Goal: Contribute content: Contribute content

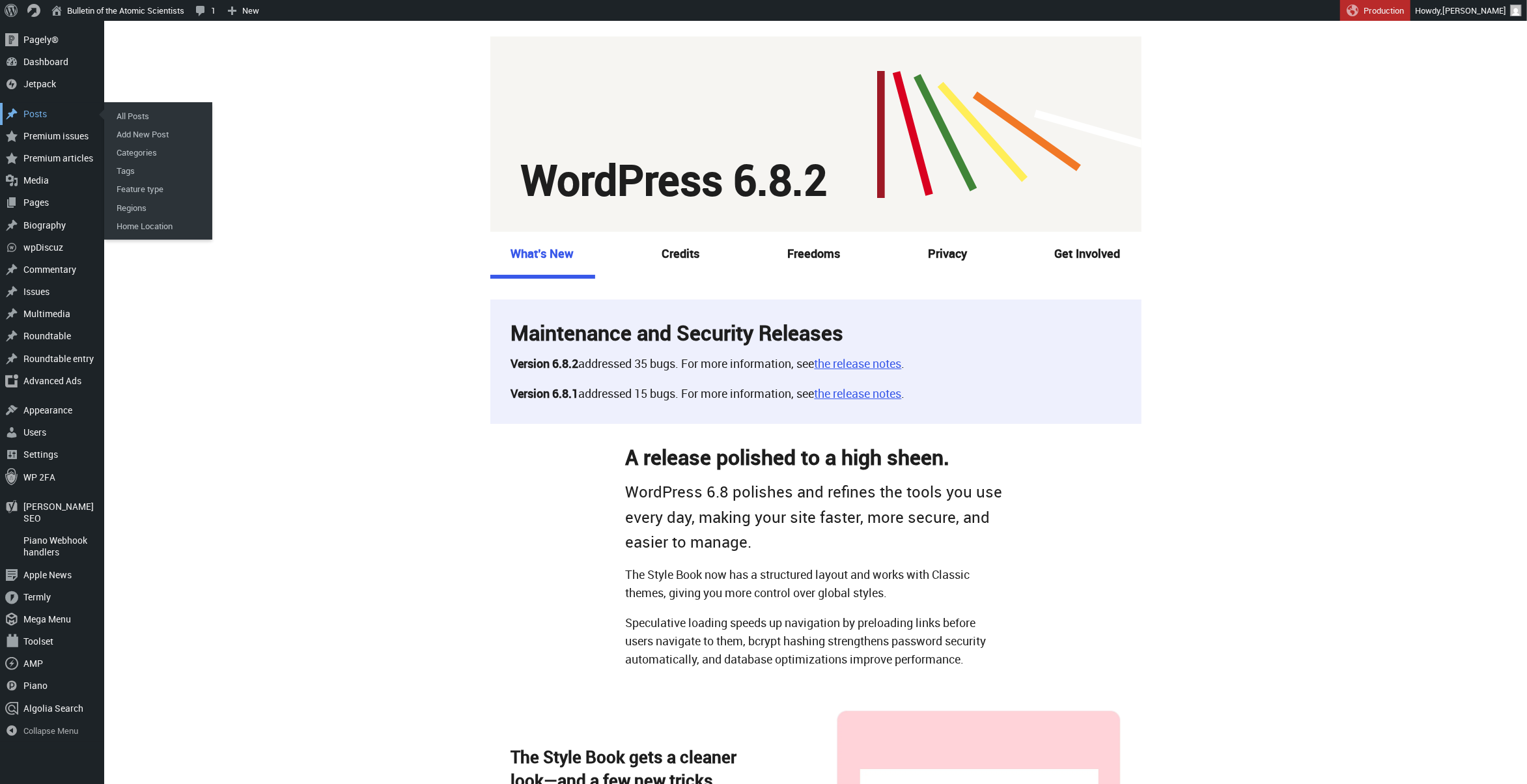
click at [47, 114] on div "Posts" at bounding box center [52, 114] width 104 height 22
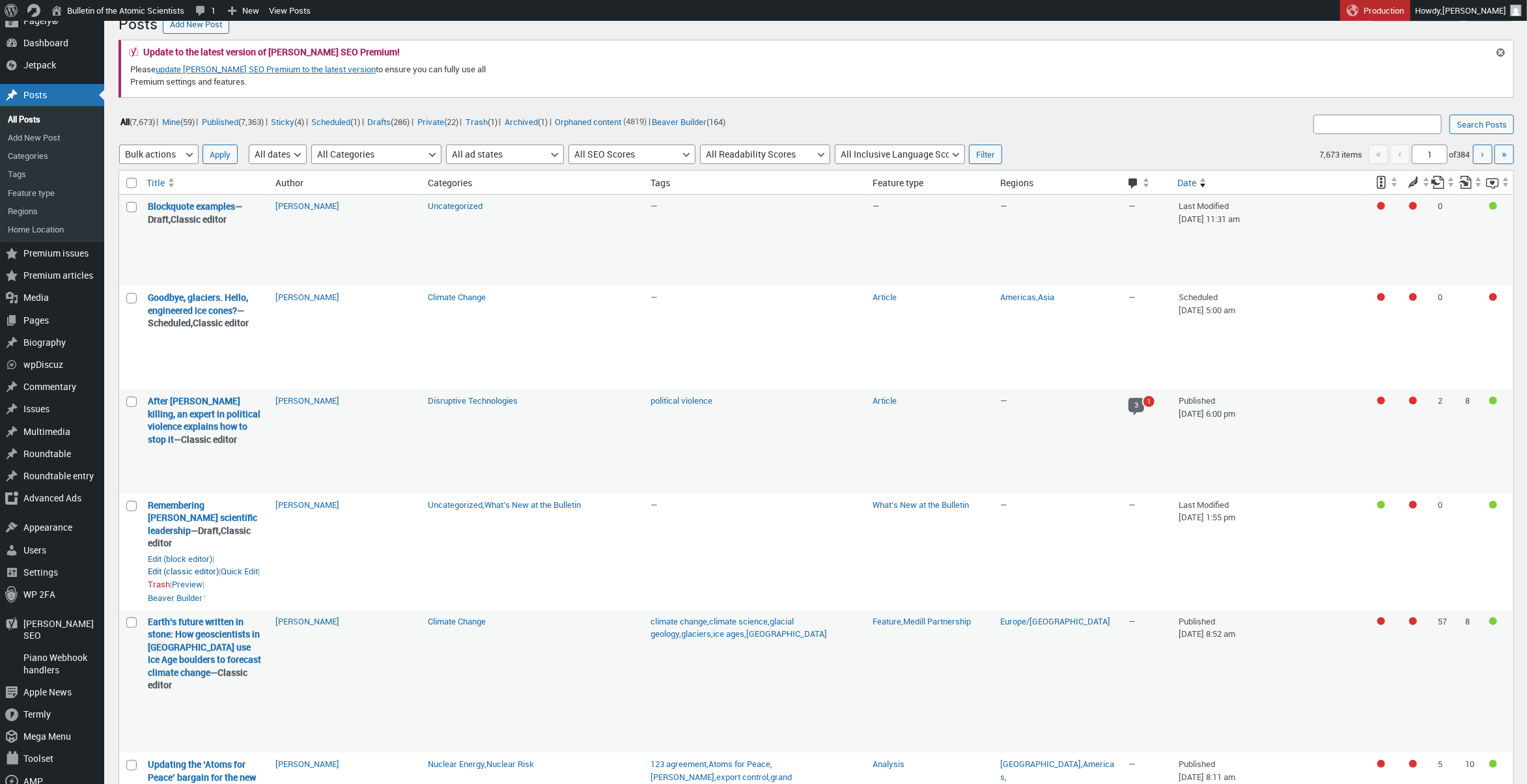
click at [158, 572] on link "Edit (classic editor)" at bounding box center [183, 571] width 71 height 13
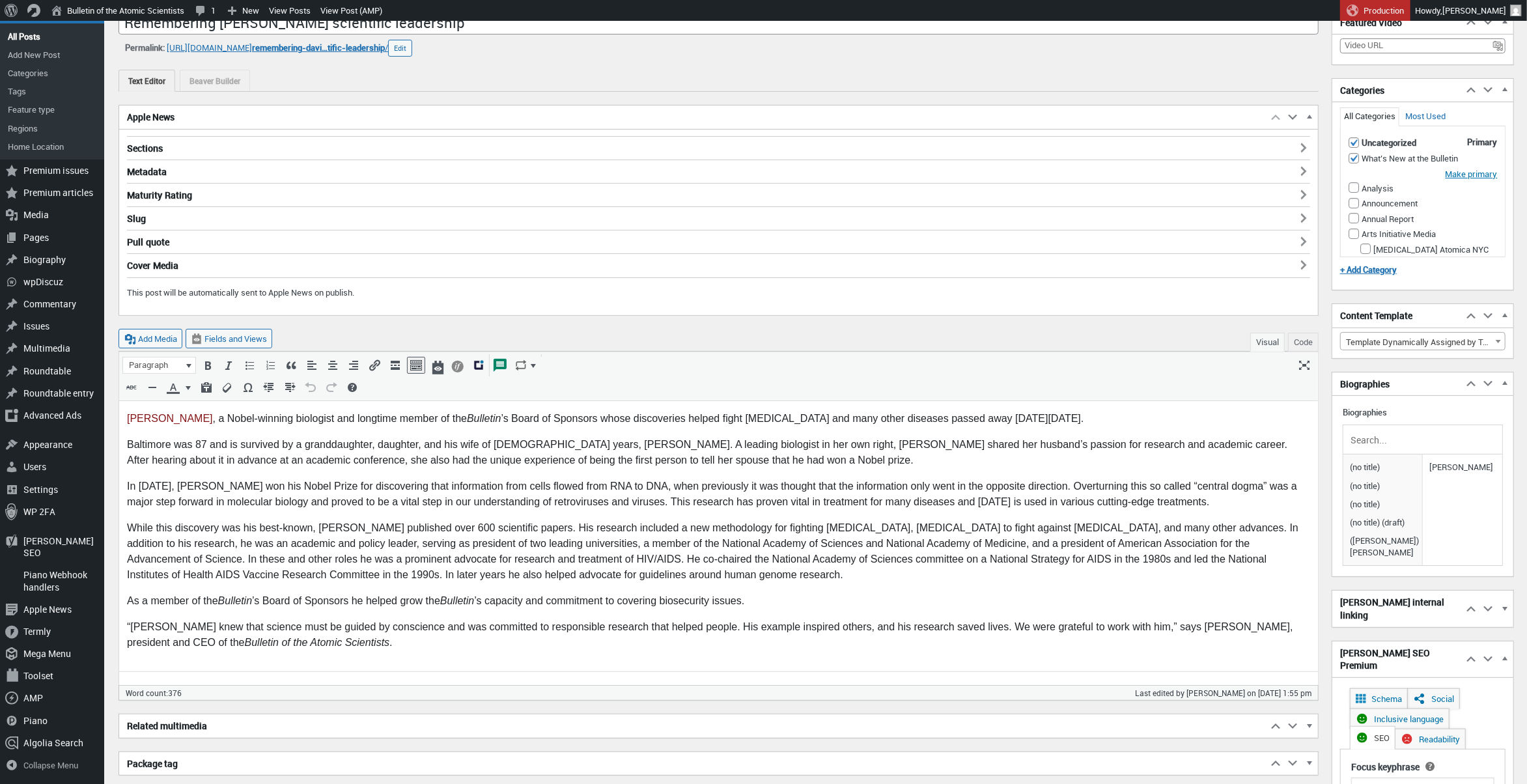
scroll to position [165, 0]
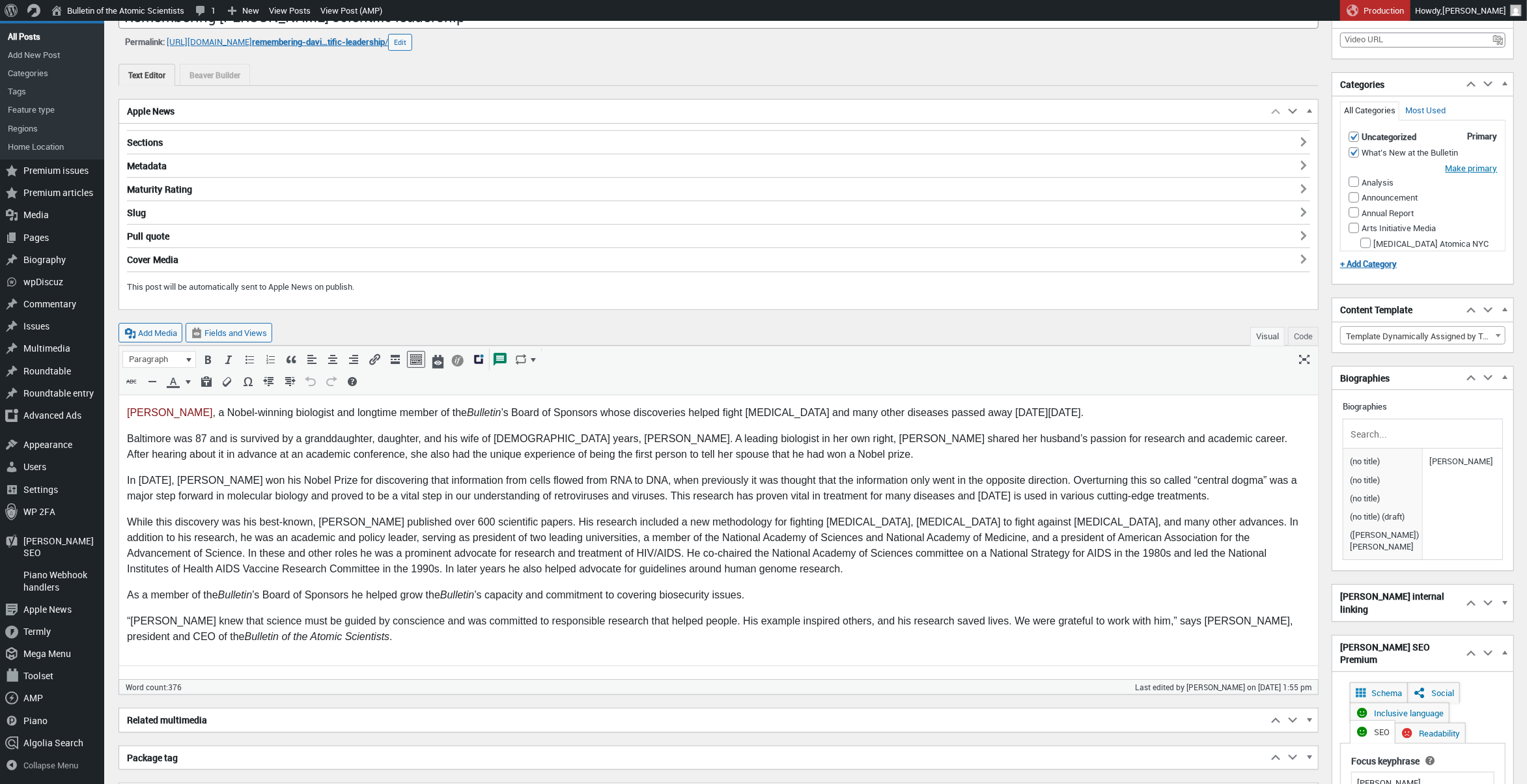
click at [683, 561] on p "While this discovery was his best-known, [PERSON_NAME] published over 600 scien…" at bounding box center [718, 545] width 1183 height 63
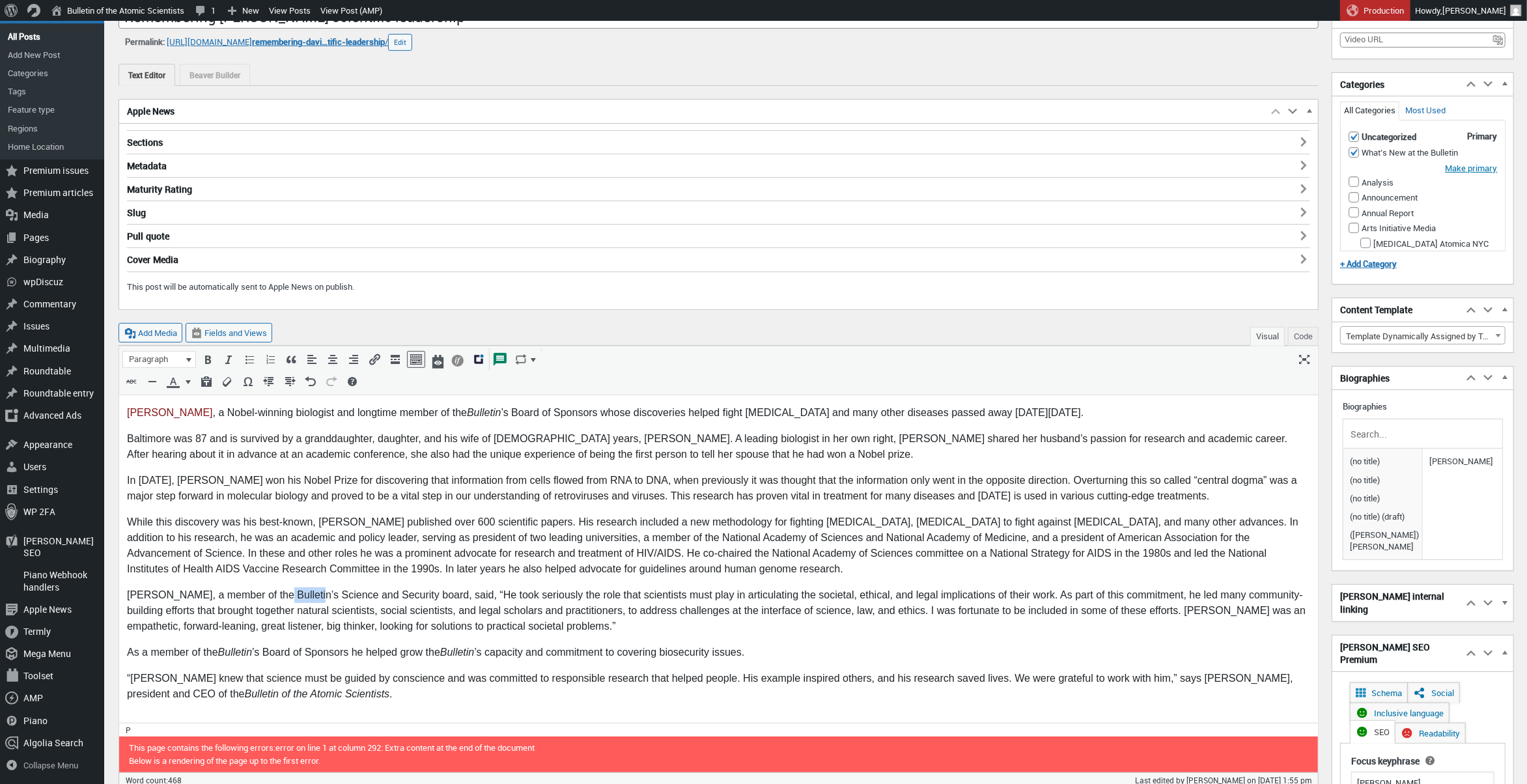
drag, startPoint x: 310, startPoint y: 594, endPoint x: 276, endPoint y: 595, distance: 34.0
click at [276, 595] on p "[PERSON_NAME], a member of the Bulletin’s Science and Security board, said, “He…" at bounding box center [718, 609] width 1183 height 47
click at [583, 621] on p "[PERSON_NAME], a member of the Bulletin ’s Science and Security board, said, “H…" at bounding box center [718, 609] width 1183 height 47
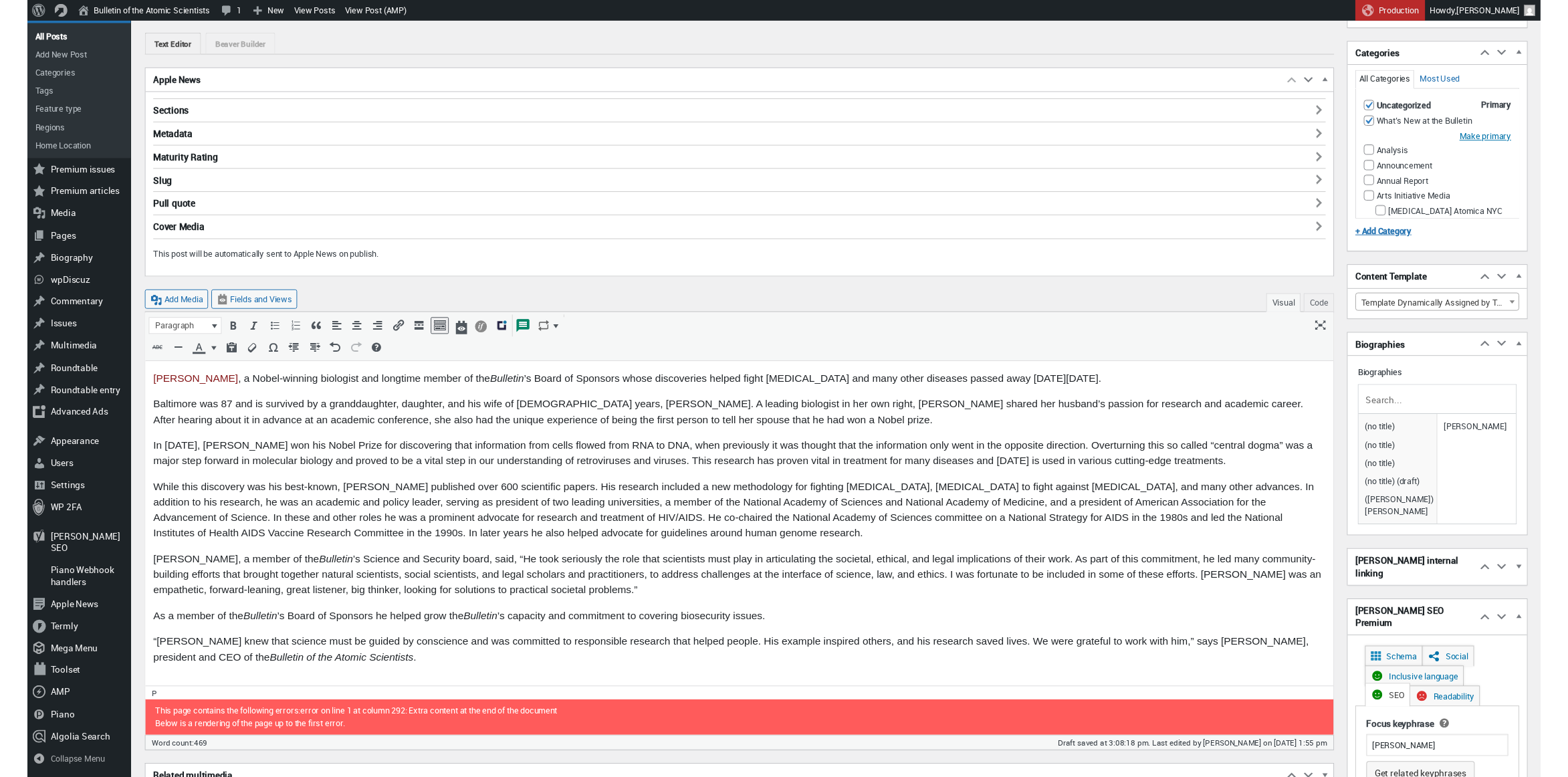
scroll to position [9, 0]
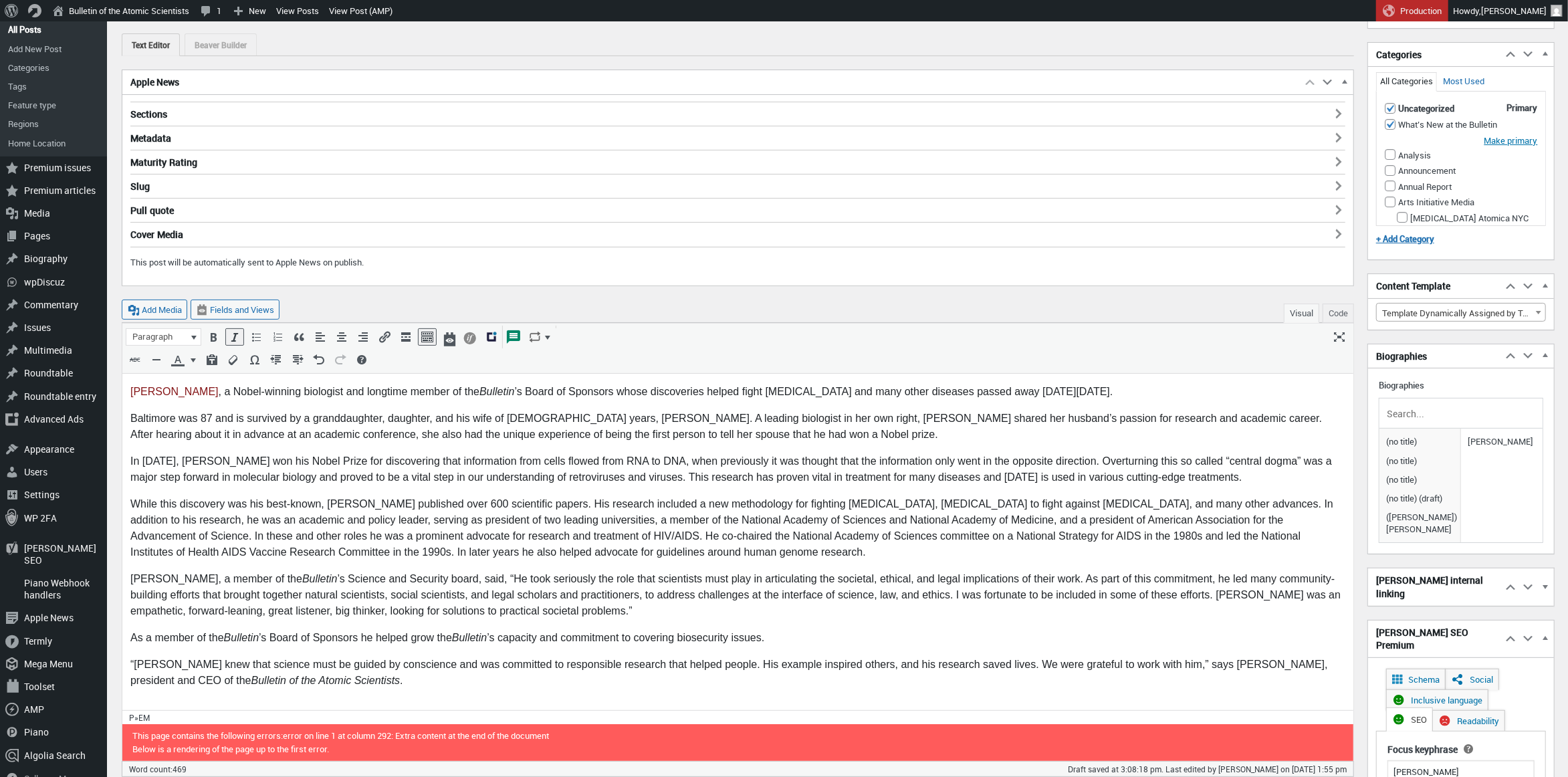
click at [501, 507] on p "While this discovery was his best-known, [PERSON_NAME] published over 600 scien…" at bounding box center [737, 528] width 1215 height 64
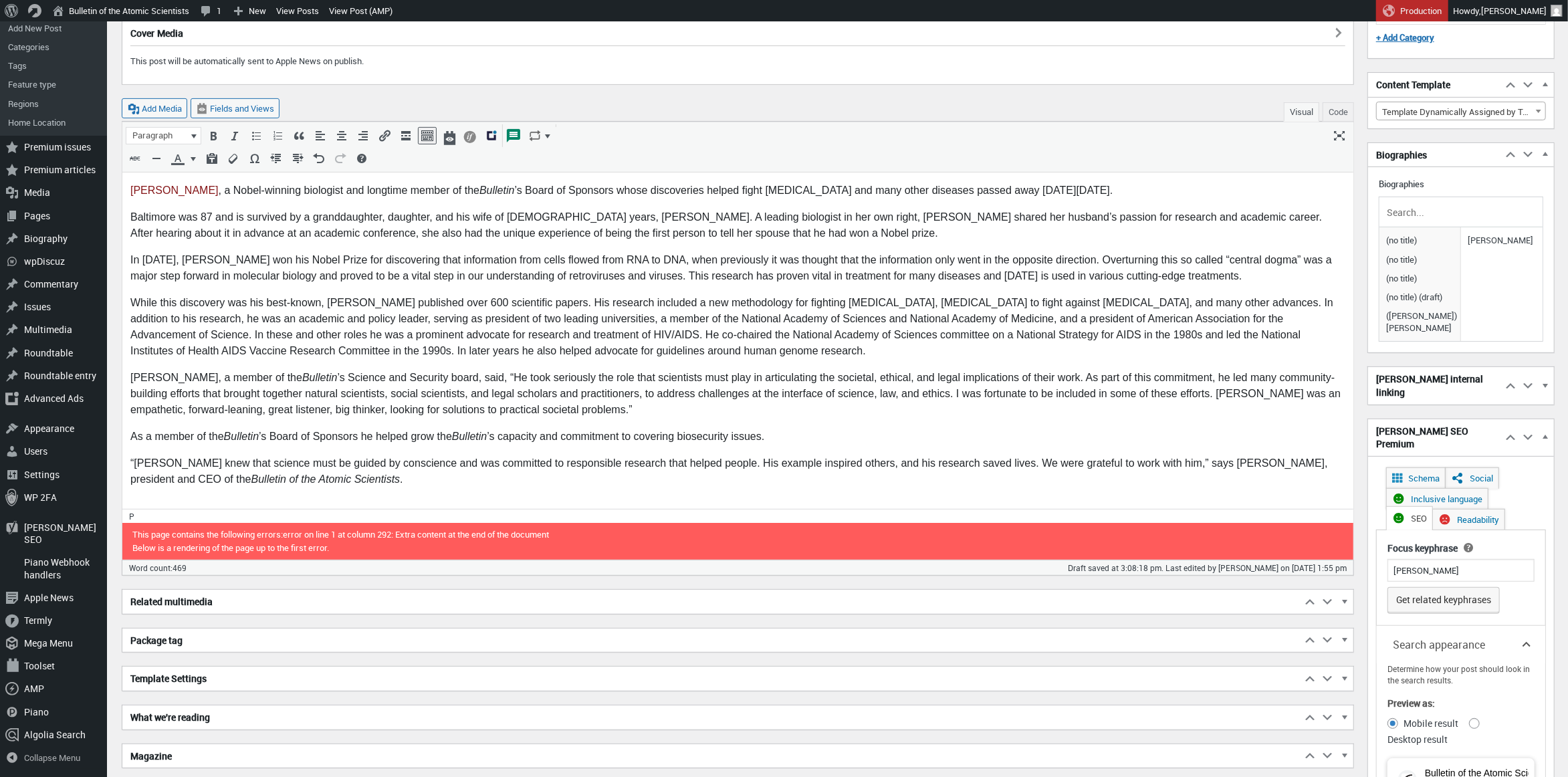
scroll to position [409, 0]
